Goal: Transaction & Acquisition: Purchase product/service

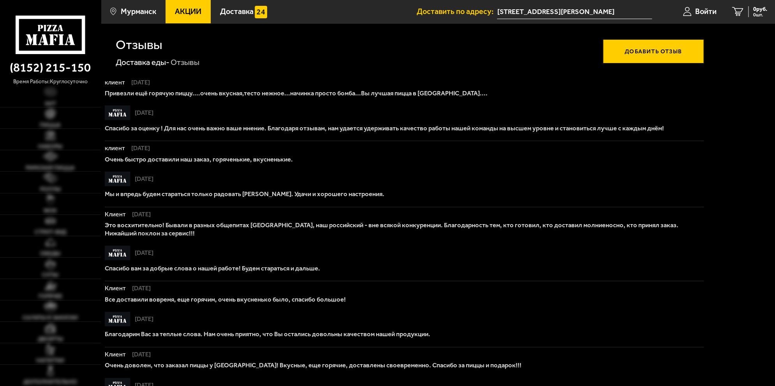
click at [188, 11] on span "Акции" at bounding box center [188, 12] width 26 height 8
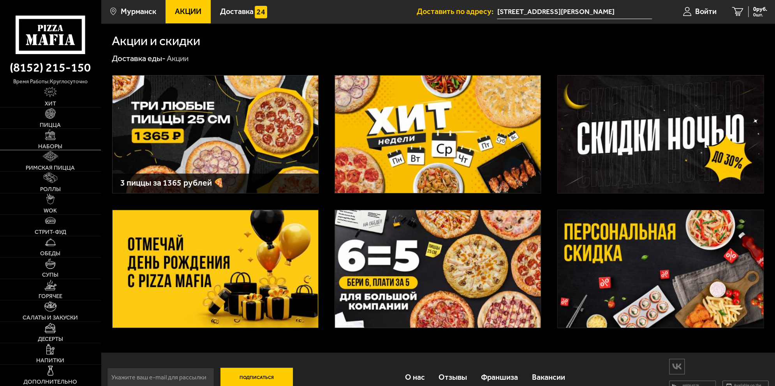
click at [50, 136] on img at bounding box center [50, 135] width 11 height 11
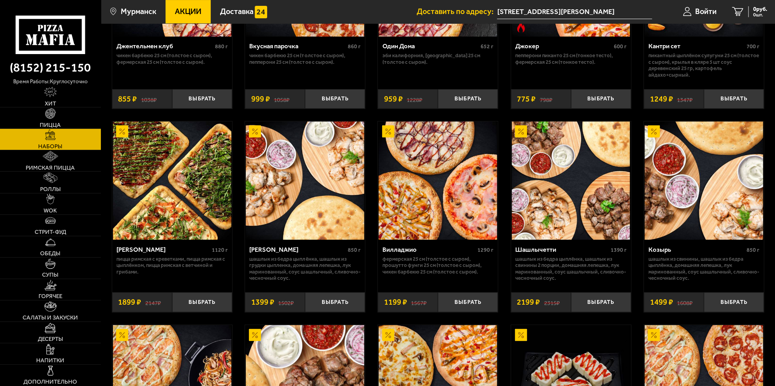
scroll to position [156, 0]
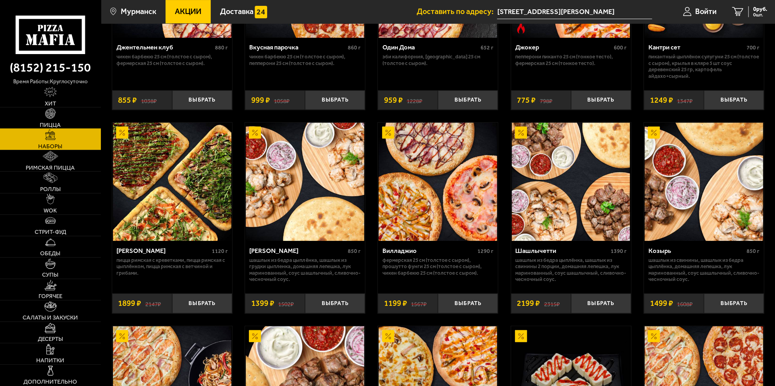
click at [45, 116] on link "Пицца" at bounding box center [50, 118] width 101 height 21
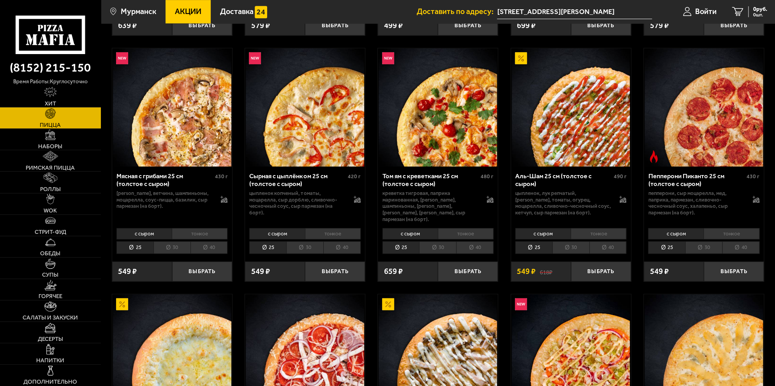
scroll to position [312, 0]
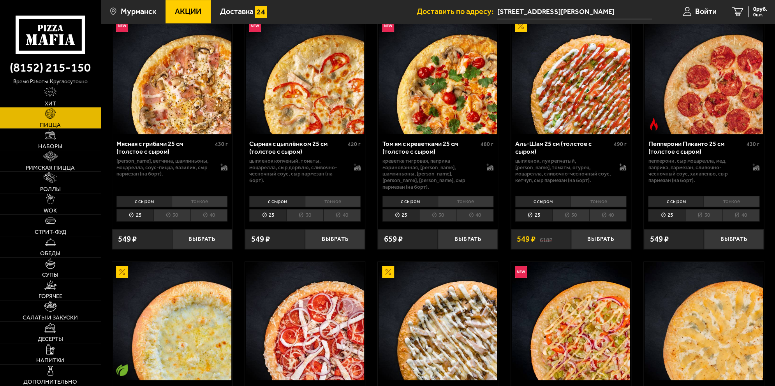
click at [571, 209] on li "30" at bounding box center [570, 215] width 37 height 12
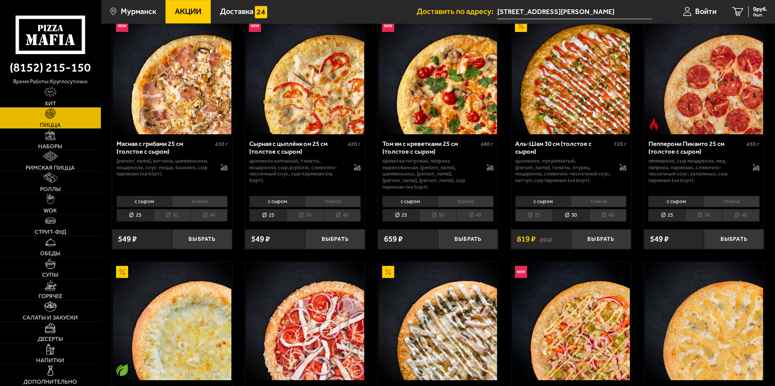
click at [604, 196] on li "тонкое" at bounding box center [599, 201] width 56 height 11
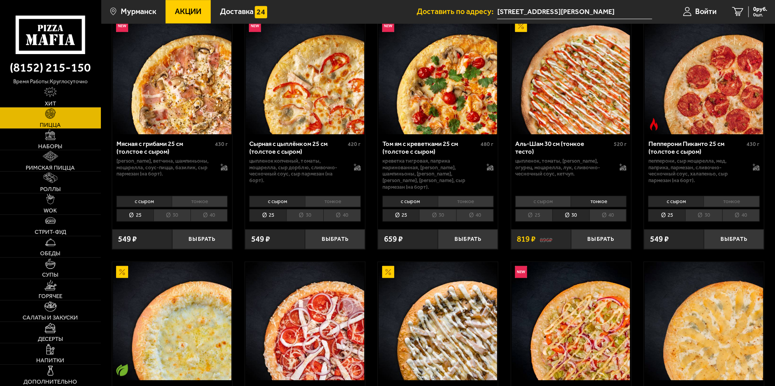
click at [549, 196] on li "с сыром" at bounding box center [542, 201] width 55 height 11
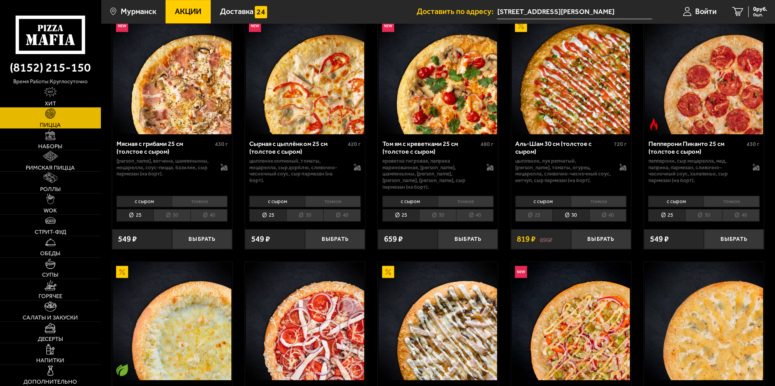
click at [426, 209] on li "30" at bounding box center [437, 215] width 37 height 12
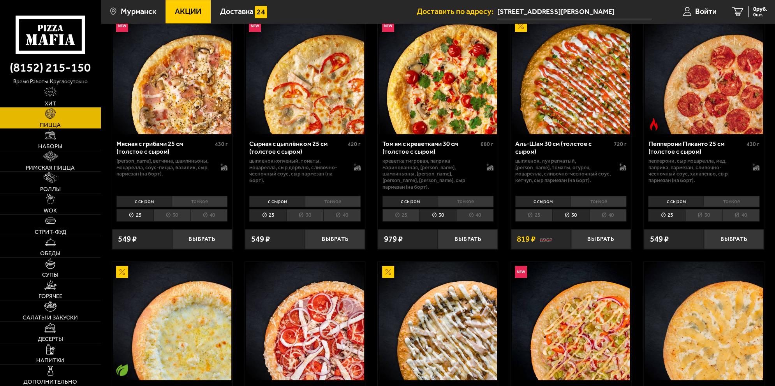
click at [302, 209] on li "30" at bounding box center [304, 215] width 37 height 12
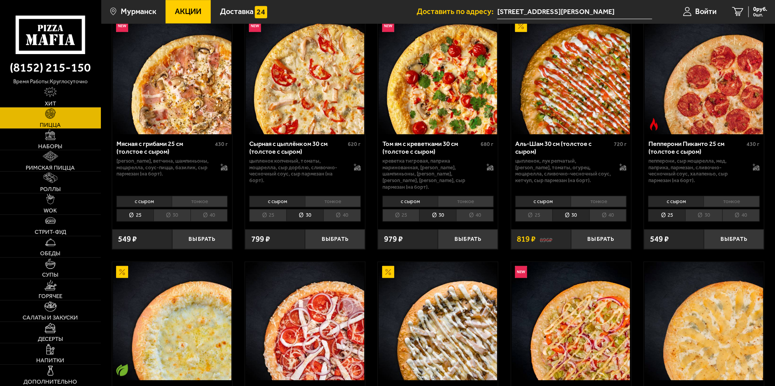
click at [176, 209] on li "30" at bounding box center [171, 215] width 37 height 12
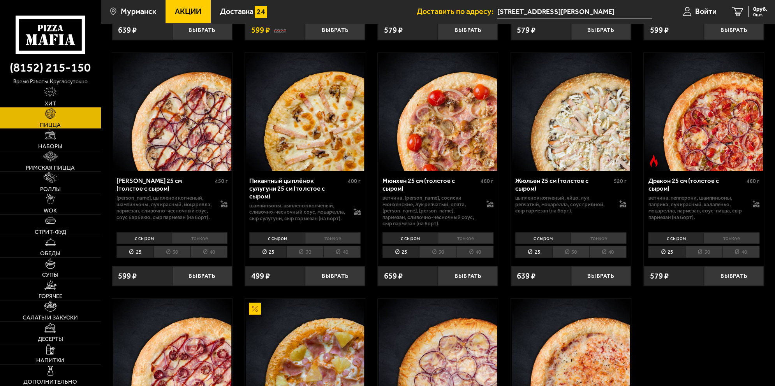
scroll to position [1402, 0]
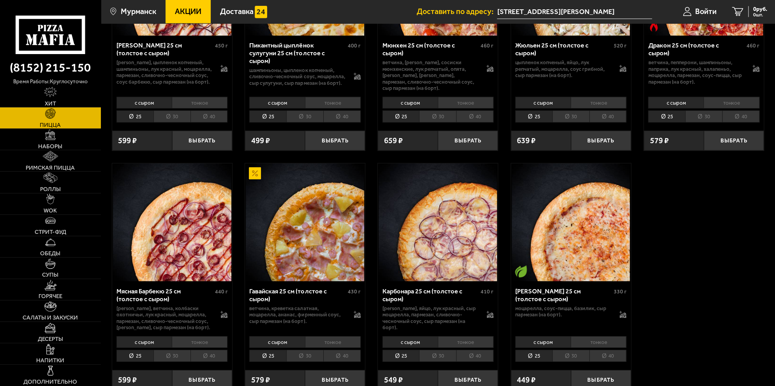
click at [307, 350] on li "30" at bounding box center [304, 356] width 37 height 12
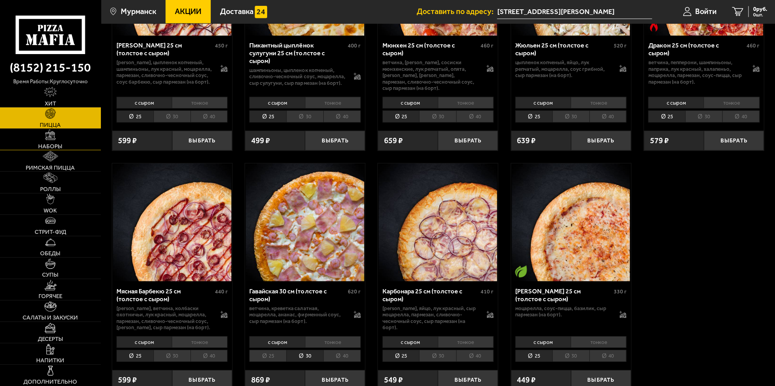
click at [62, 144] on span "Наборы" at bounding box center [50, 147] width 24 height 6
